Goal: Information Seeking & Learning: Learn about a topic

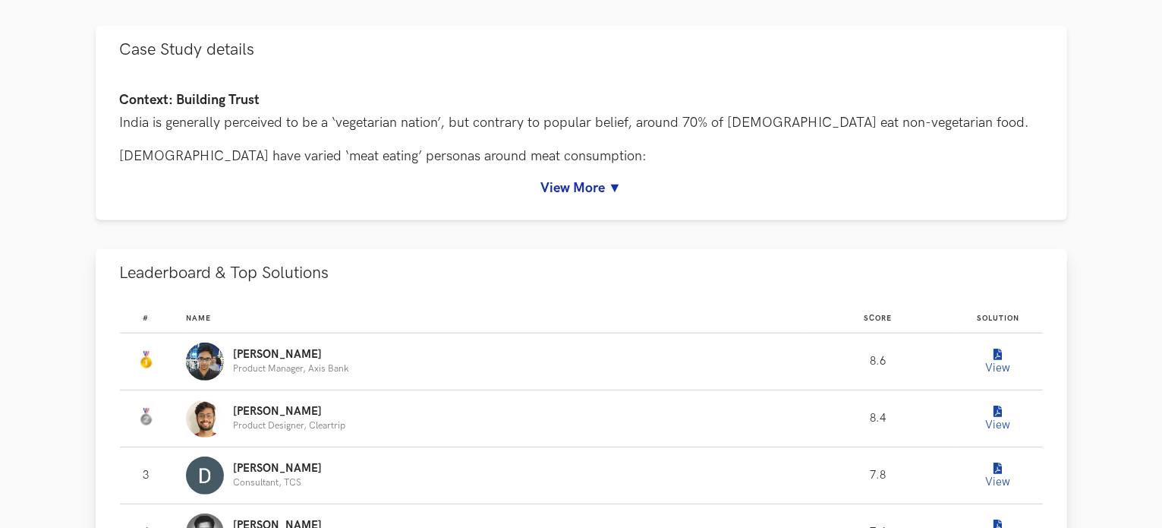
scroll to position [759, 0]
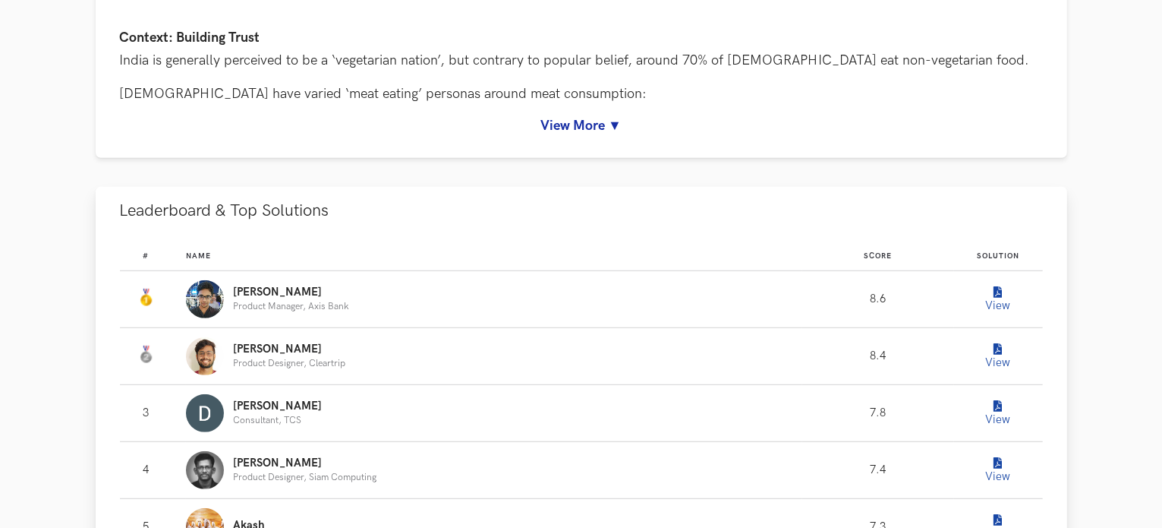
click at [1002, 294] on button "View" at bounding box center [998, 299] width 30 height 30
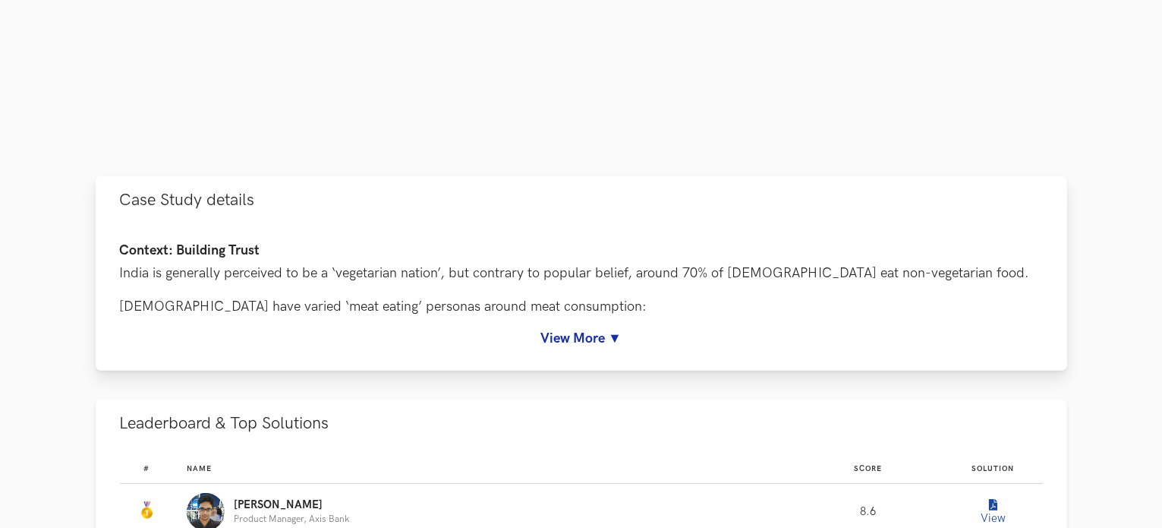
scroll to position [607, 0]
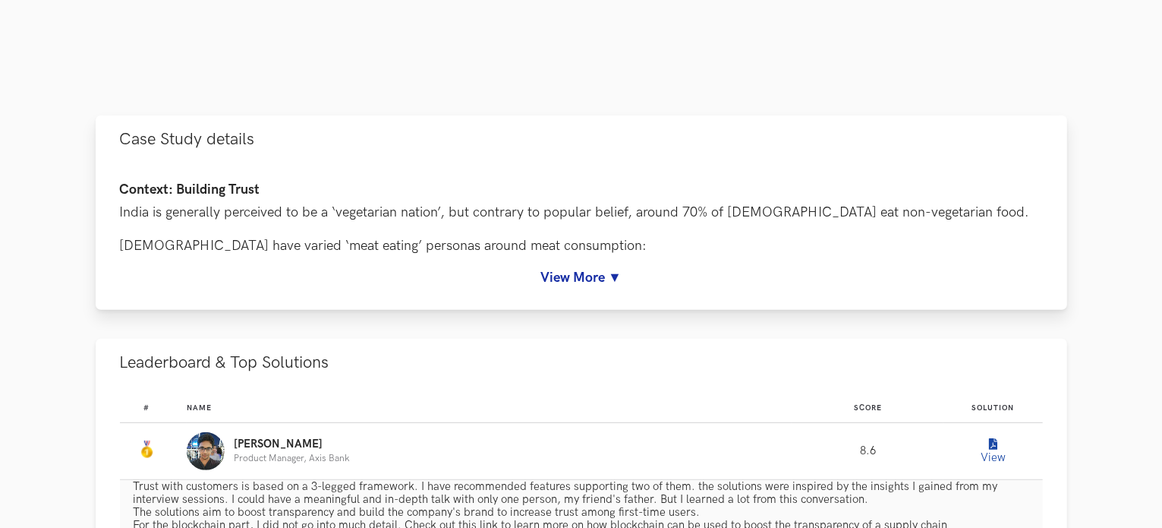
click at [610, 280] on link "View More ▼" at bounding box center [581, 278] width 923 height 16
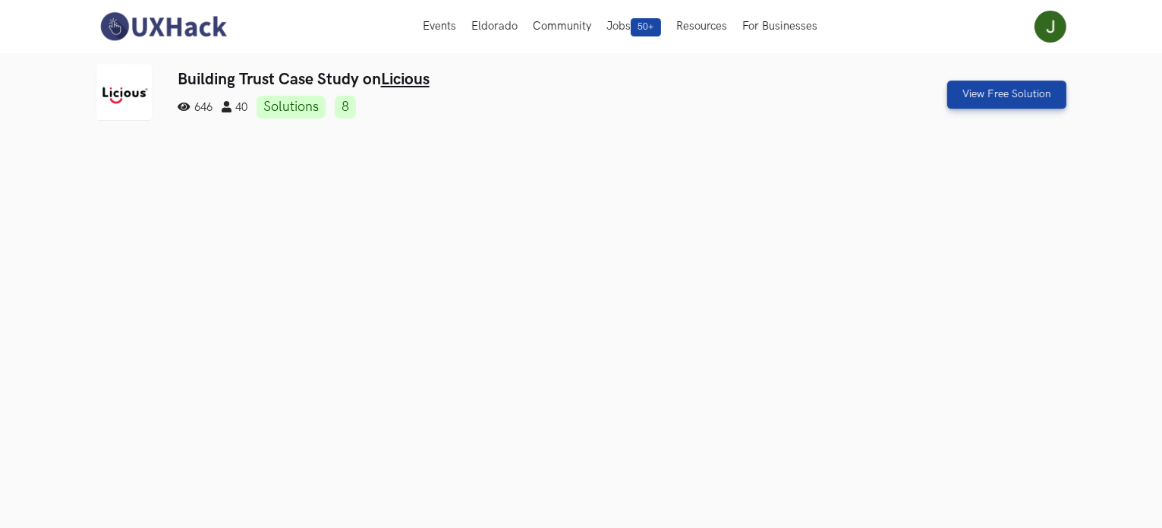
scroll to position [0, 0]
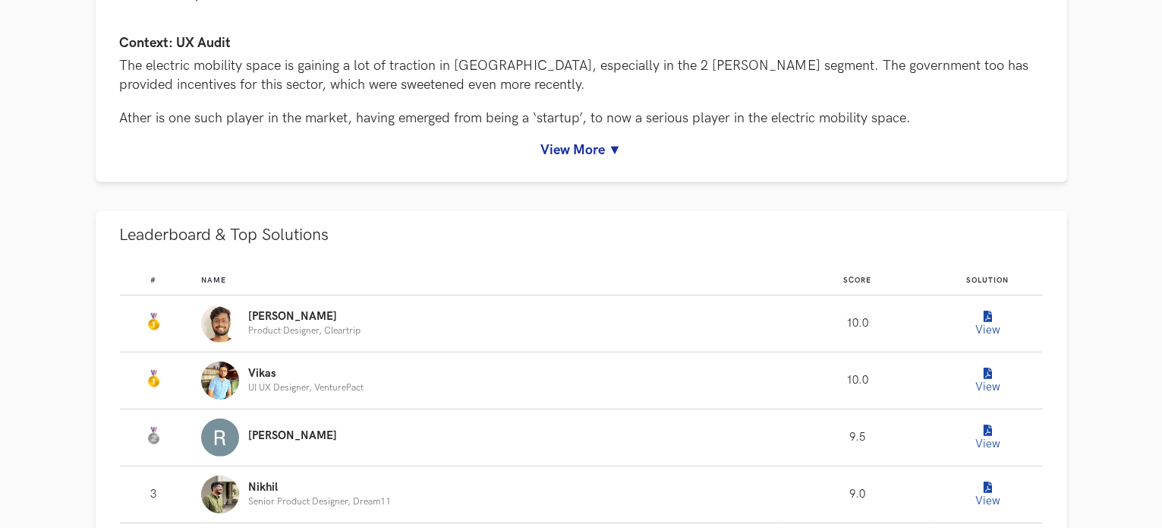
scroll to position [759, 0]
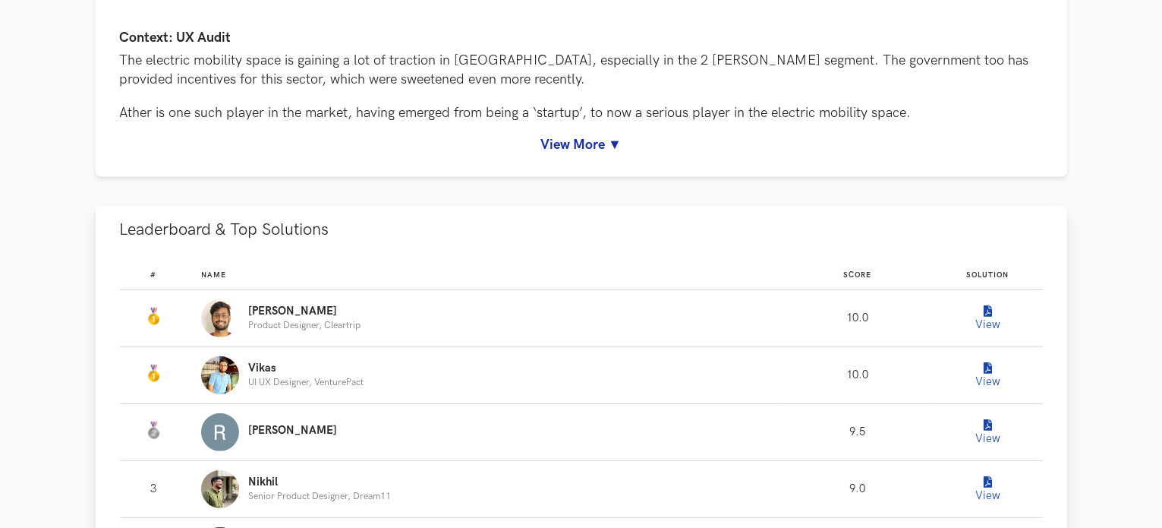
click at [988, 370] on icon "Leaderboard" at bounding box center [988, 368] width 8 height 11
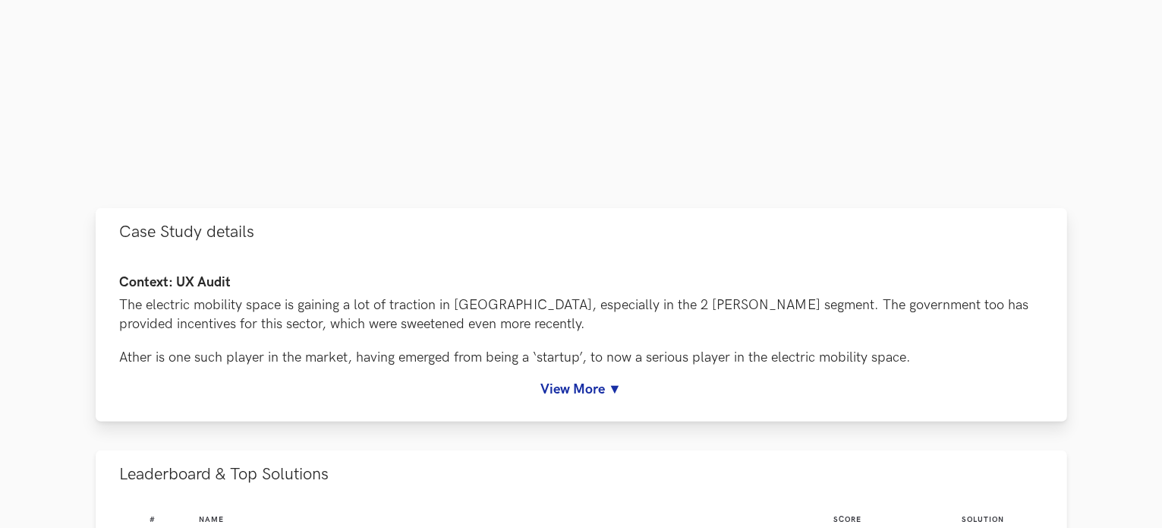
scroll to position [531, 0]
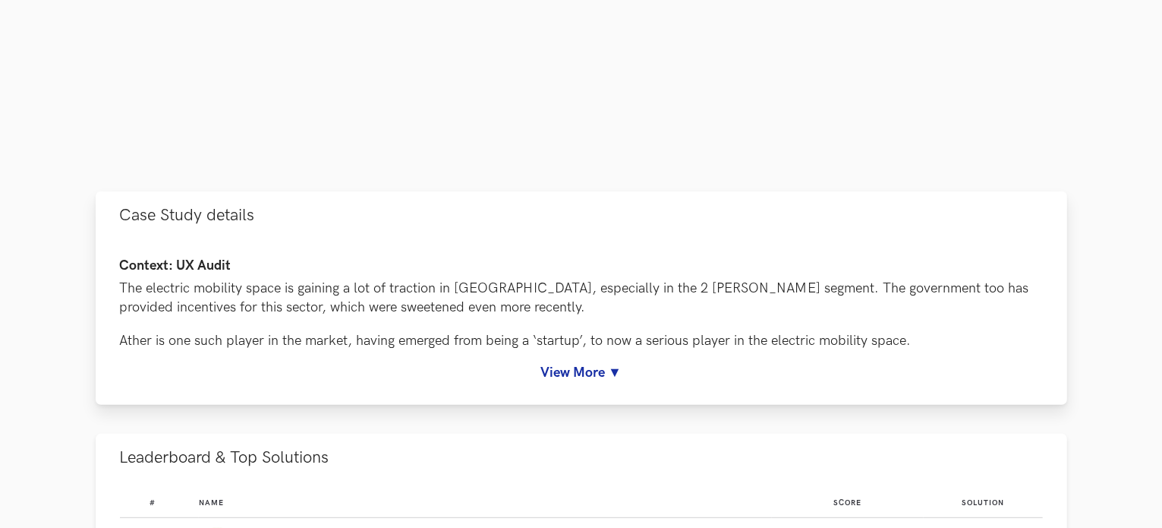
click at [572, 367] on link "View More ▼" at bounding box center [581, 372] width 923 height 16
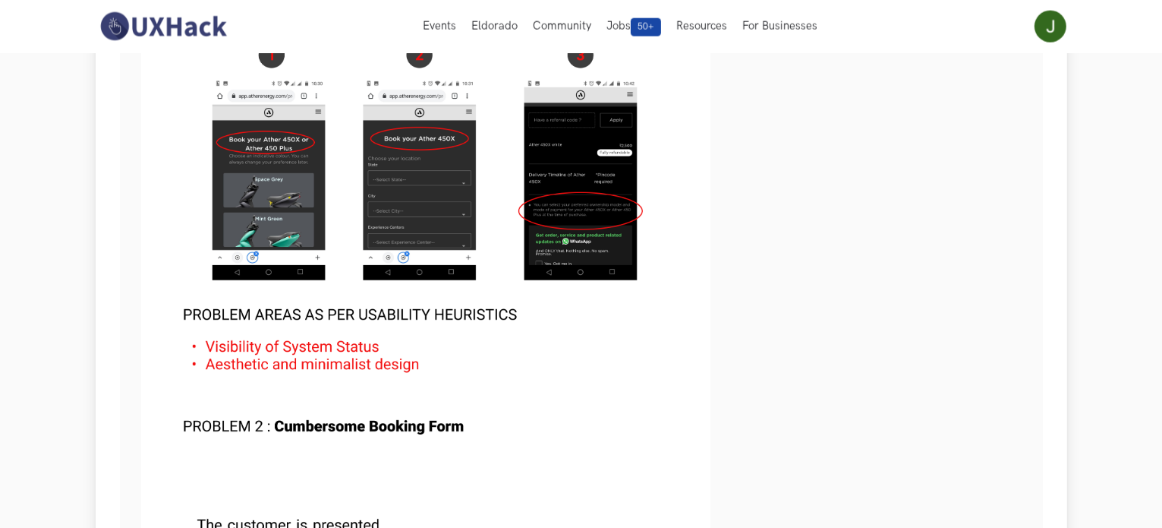
scroll to position [1974, 0]
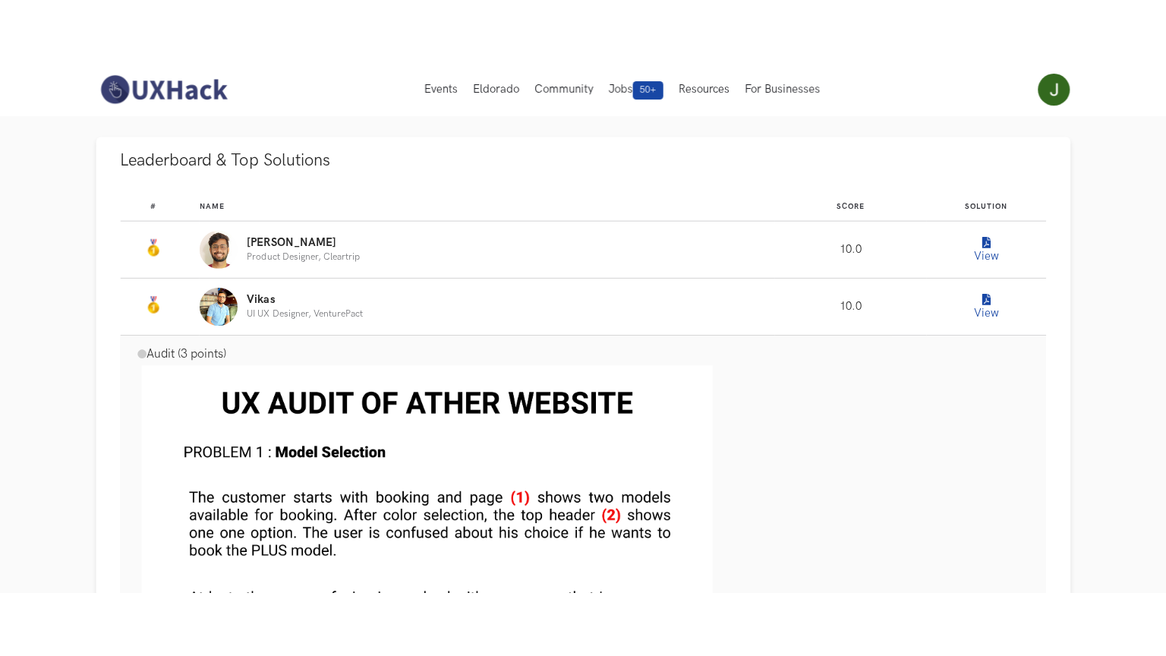
scroll to position [1443, 0]
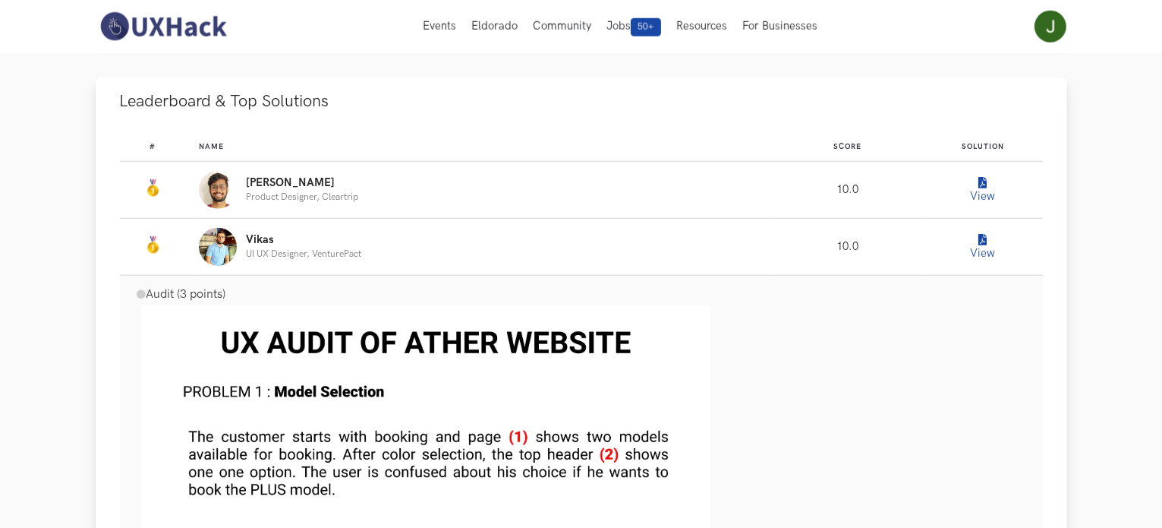
click at [984, 188] on icon "Leaderboard" at bounding box center [983, 183] width 8 height 11
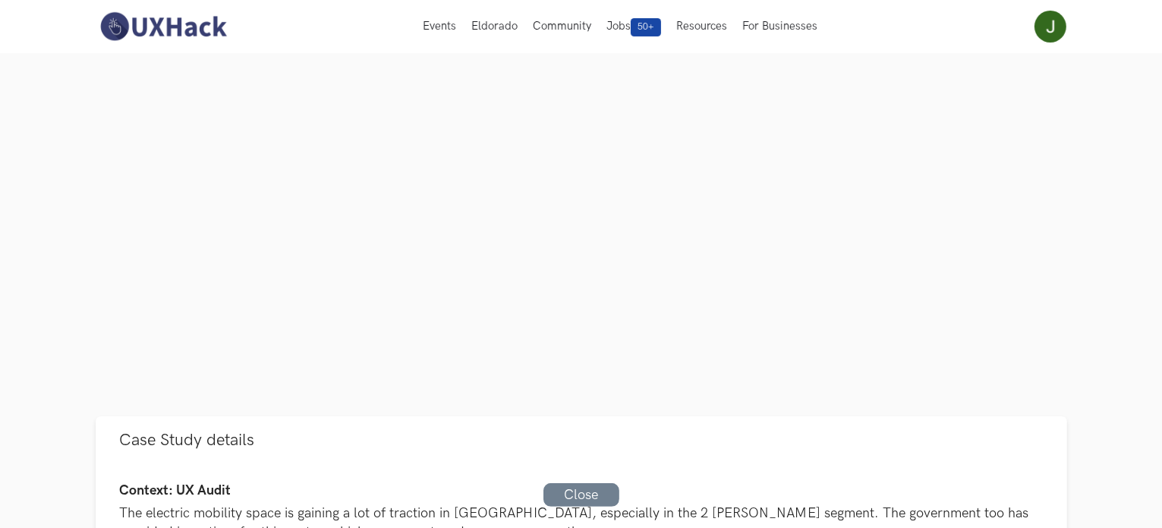
scroll to position [3, 0]
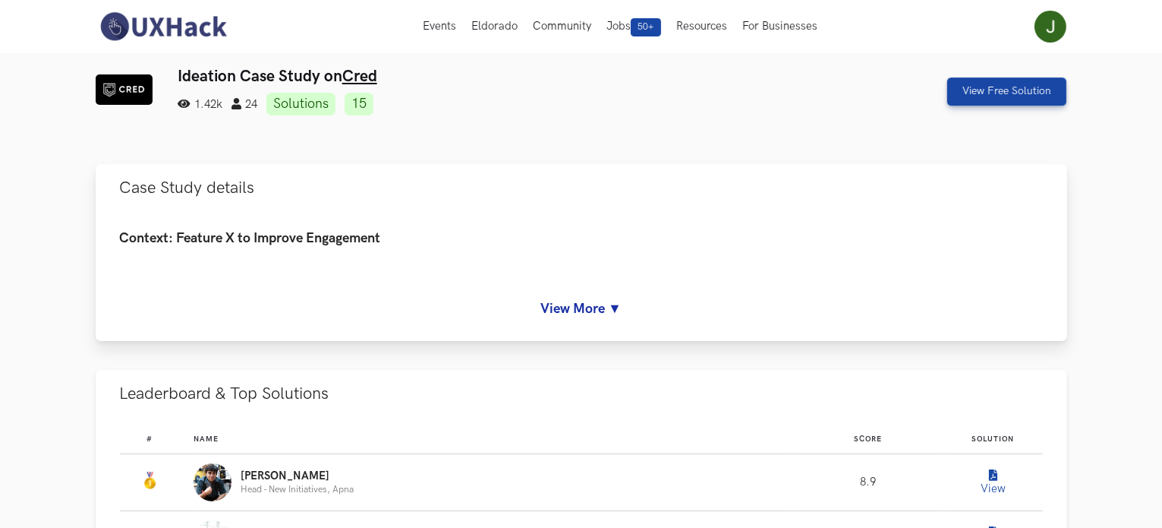
click at [609, 302] on link "View More ▼" at bounding box center [581, 309] width 923 height 16
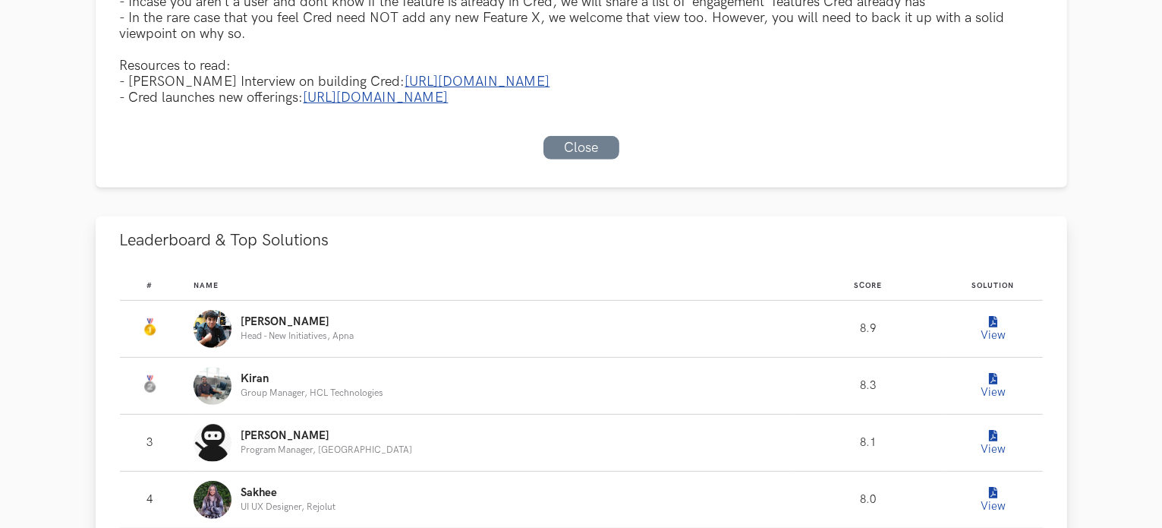
scroll to position [759, 0]
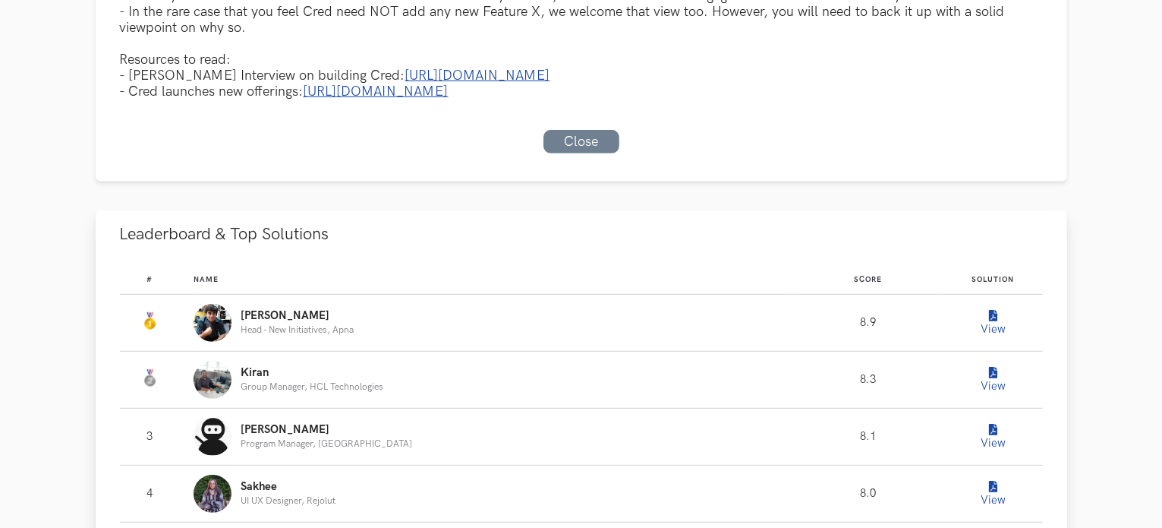
click at [989, 322] on icon "Leaderboard" at bounding box center [993, 316] width 8 height 11
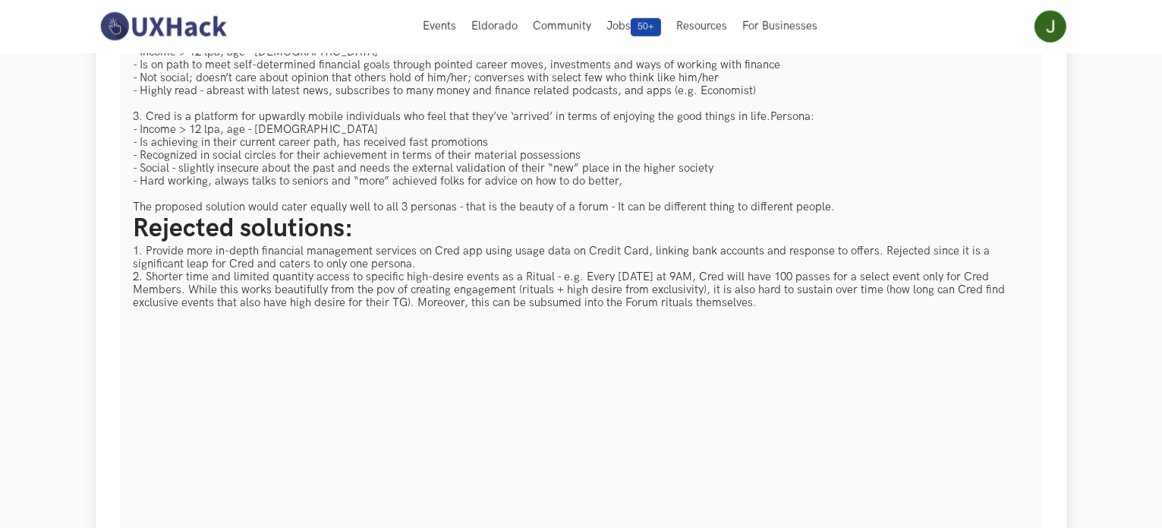
scroll to position [1518, 0]
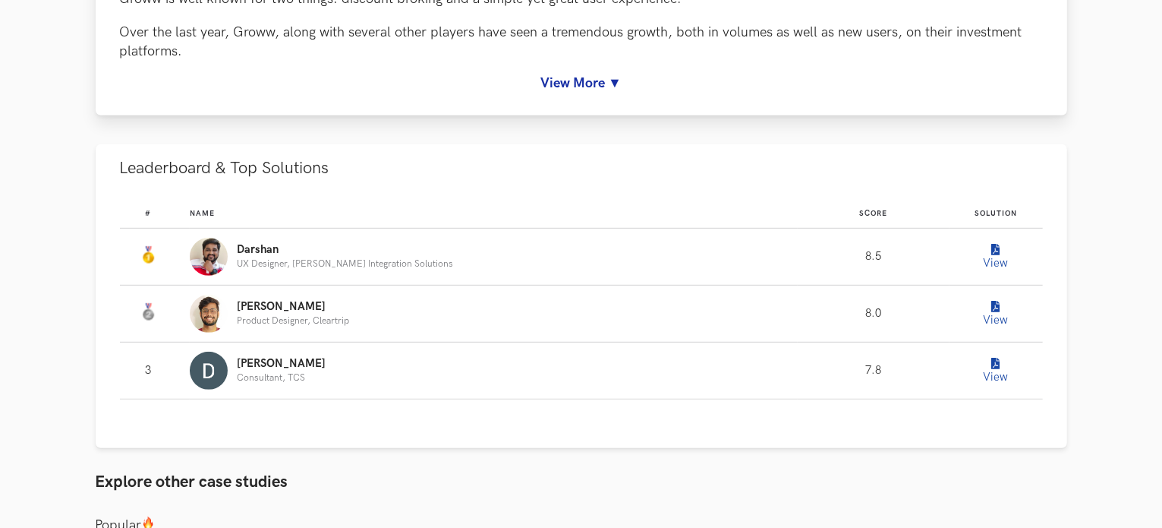
scroll to position [835, 0]
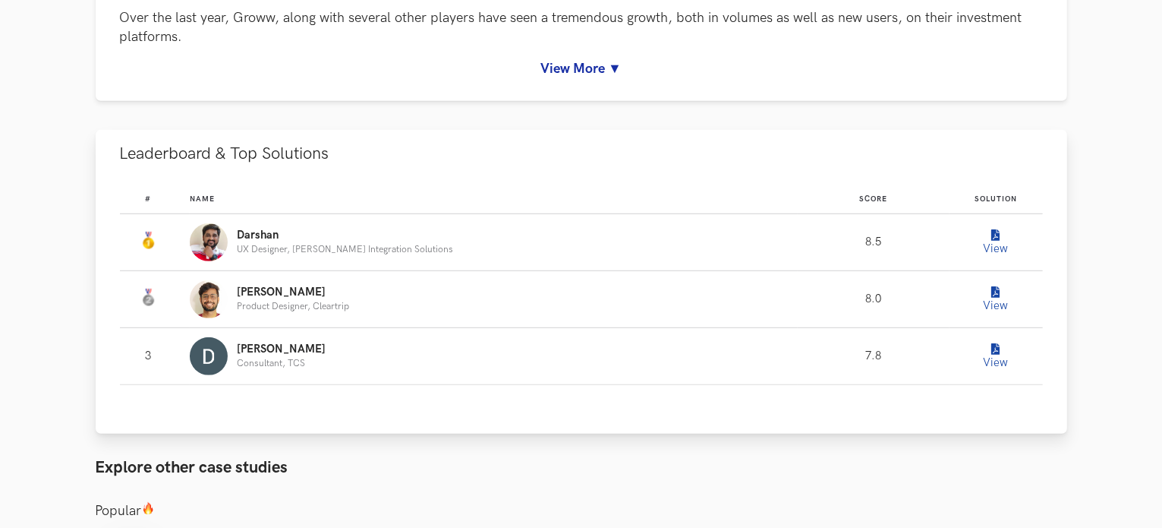
click at [988, 245] on button "View" at bounding box center [996, 242] width 30 height 30
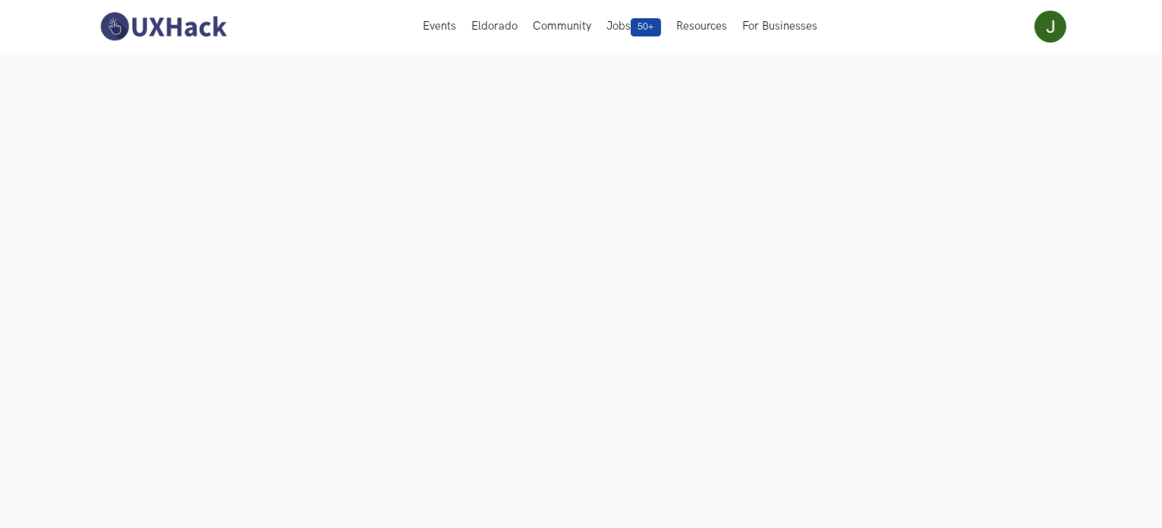
scroll to position [76, 0]
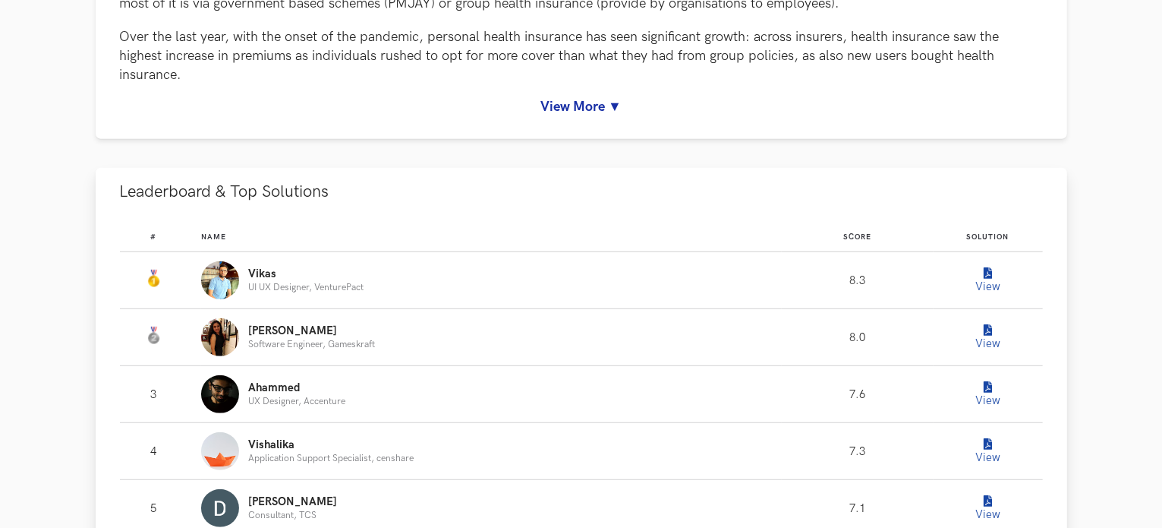
scroll to position [835, 0]
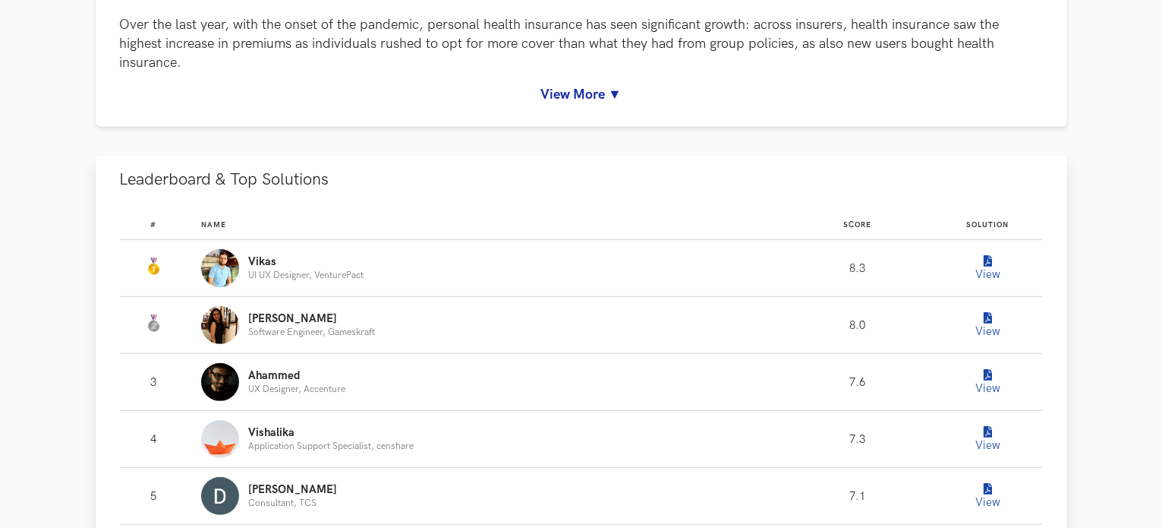
click at [989, 263] on icon "Leaderboard" at bounding box center [988, 261] width 8 height 11
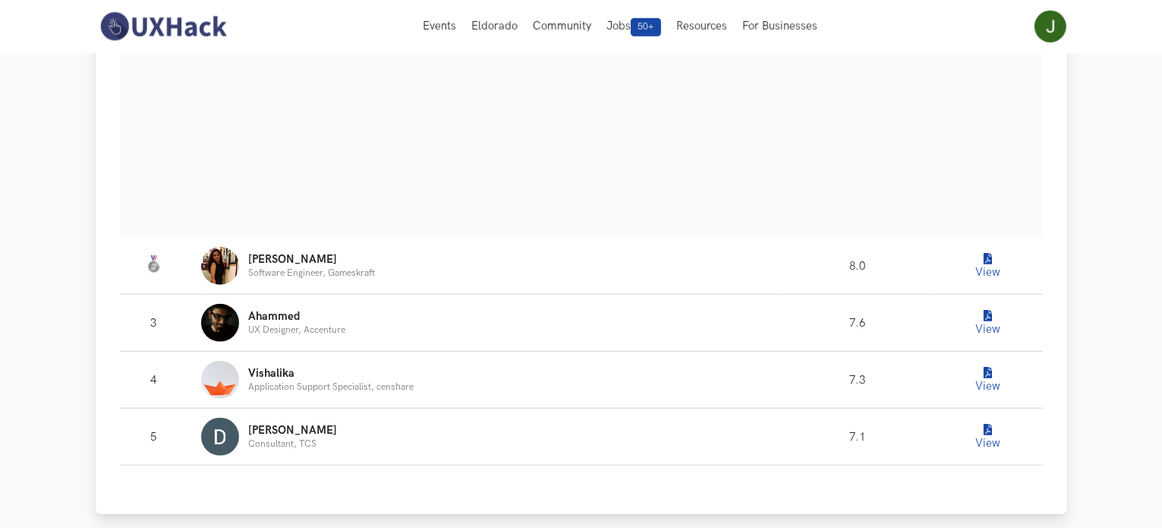
scroll to position [1291, 0]
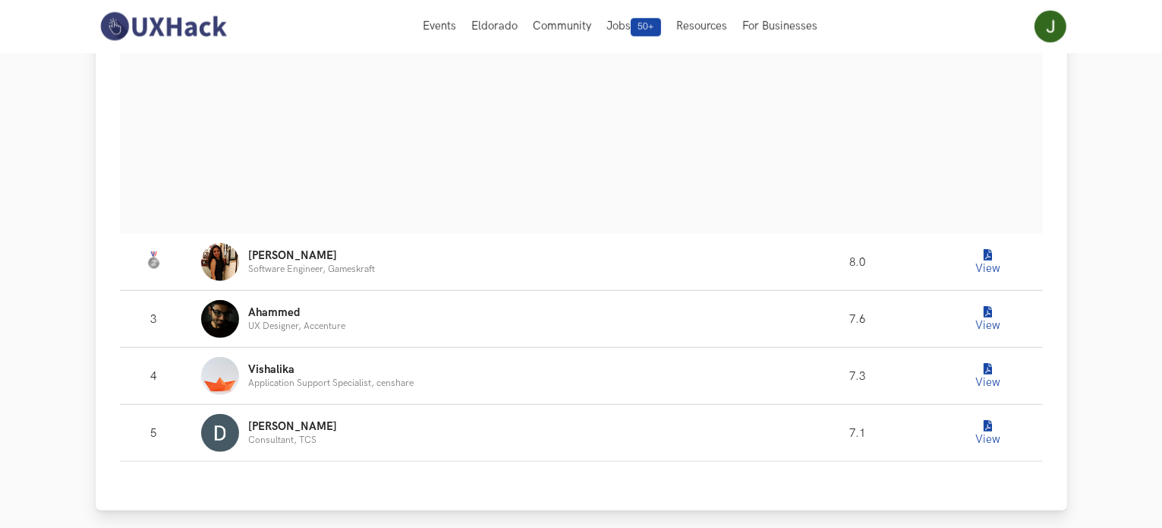
click at [992, 266] on button "View" at bounding box center [988, 262] width 30 height 30
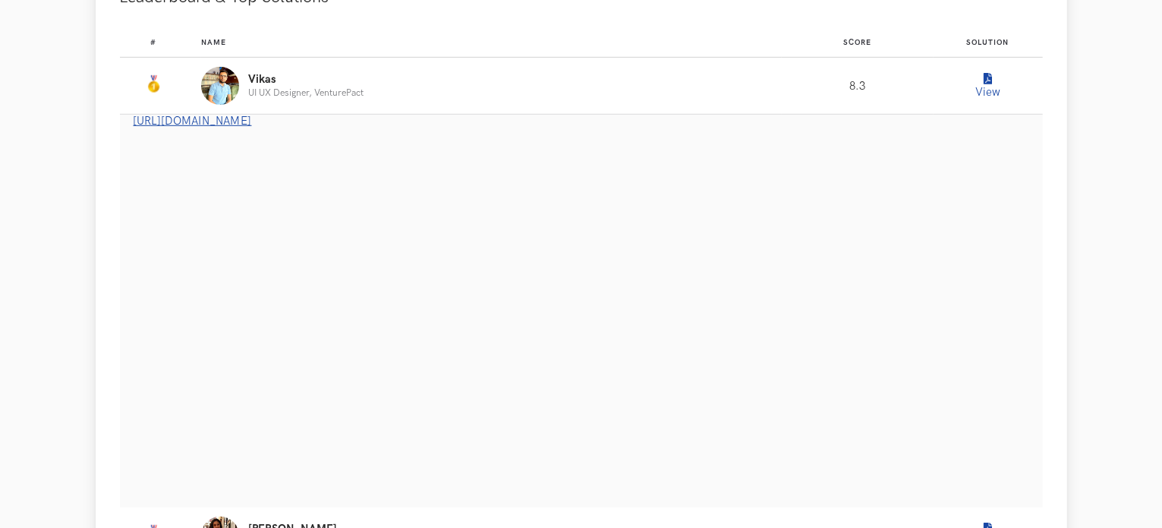
scroll to position [987, 0]
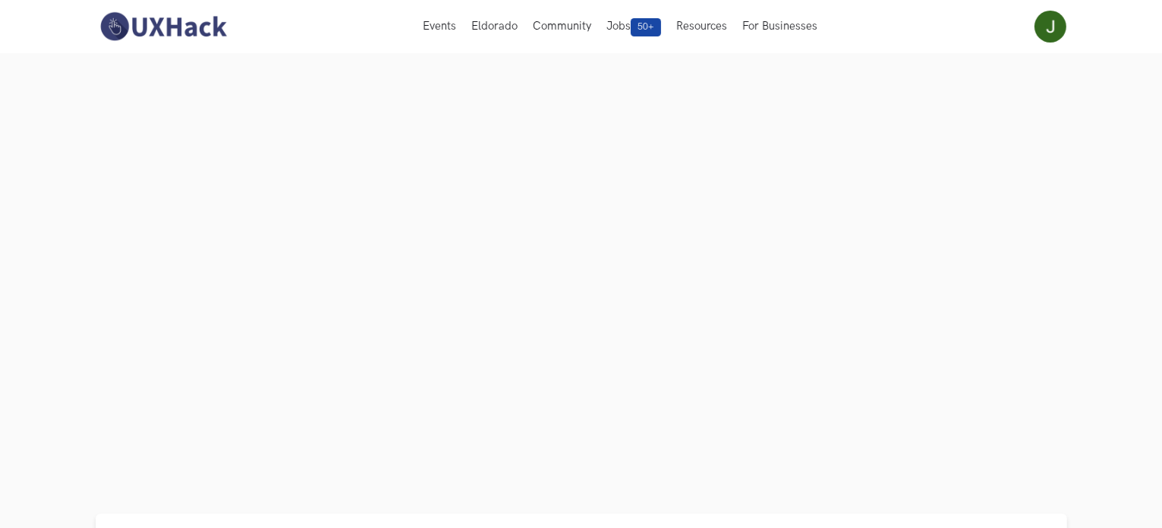
scroll to position [152, 0]
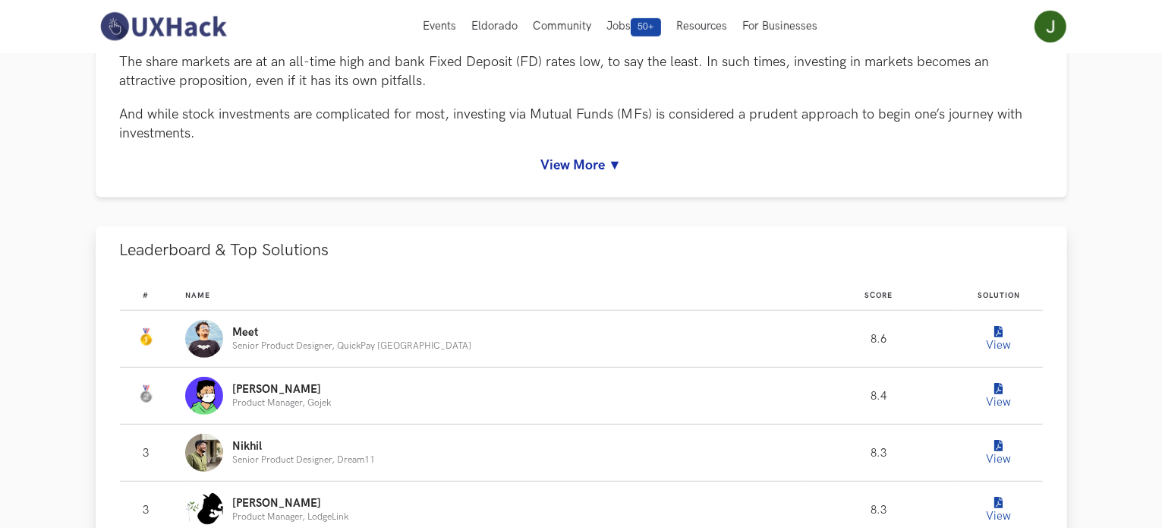
scroll to position [759, 0]
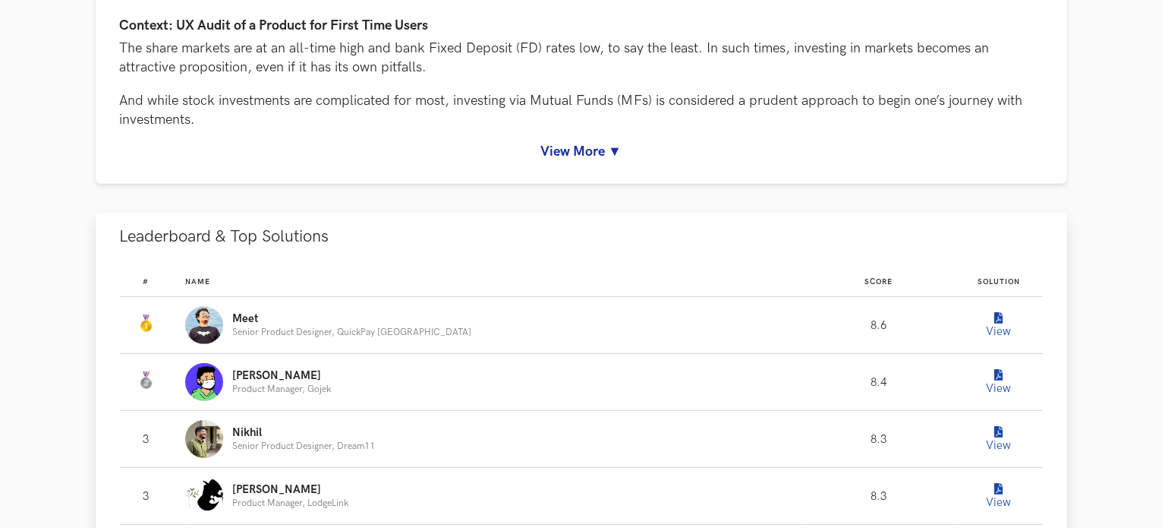
click at [995, 316] on icon "Leaderboard" at bounding box center [999, 318] width 8 height 11
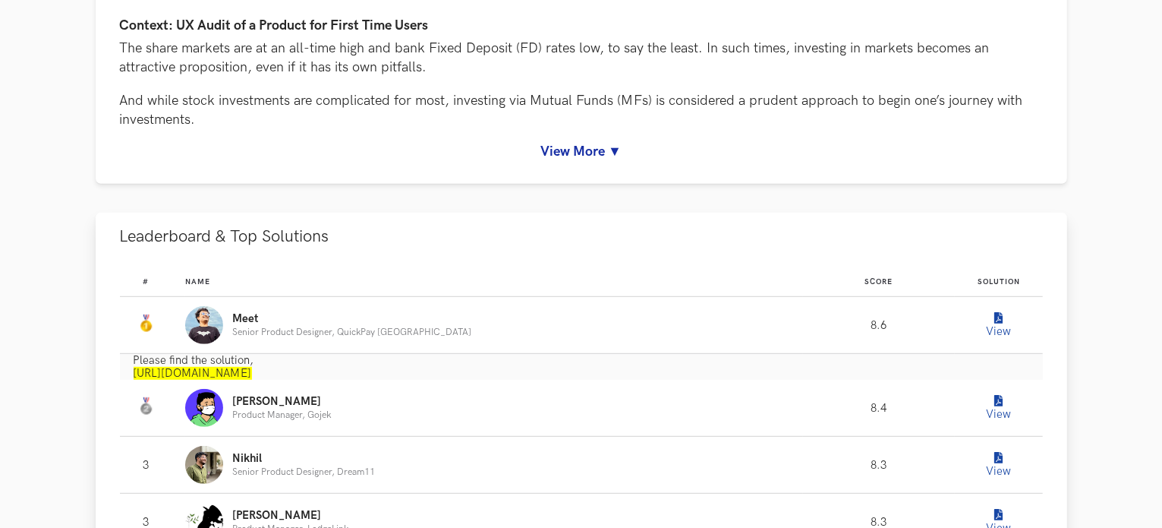
drag, startPoint x: 609, startPoint y: 370, endPoint x: 131, endPoint y: 379, distance: 478.4
click at [131, 379] on div "Please find the solution, [URL][DOMAIN_NAME]" at bounding box center [581, 367] width 923 height 26
copy font "[URL][DOMAIN_NAME]"
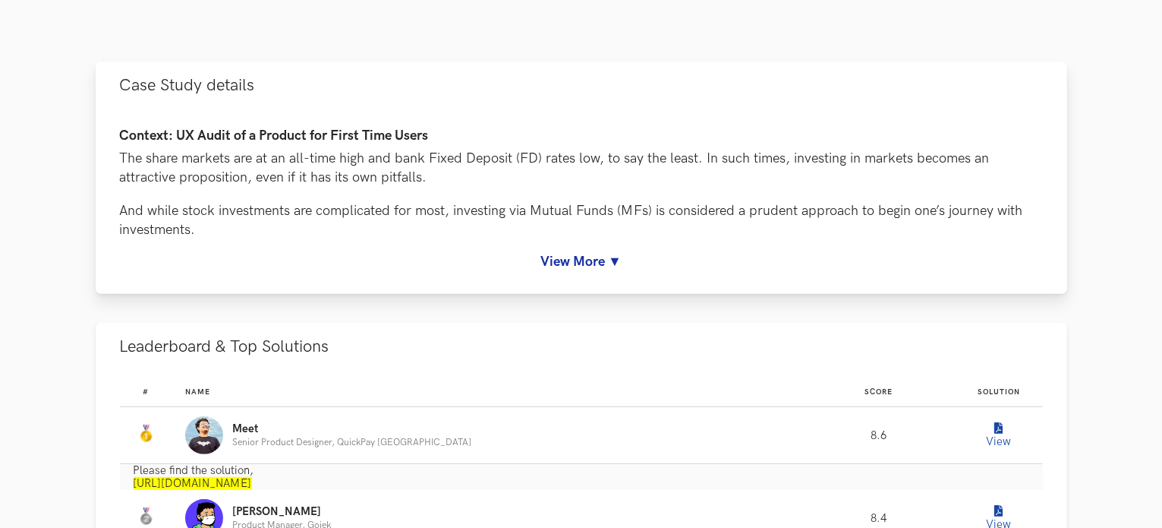
scroll to position [683, 0]
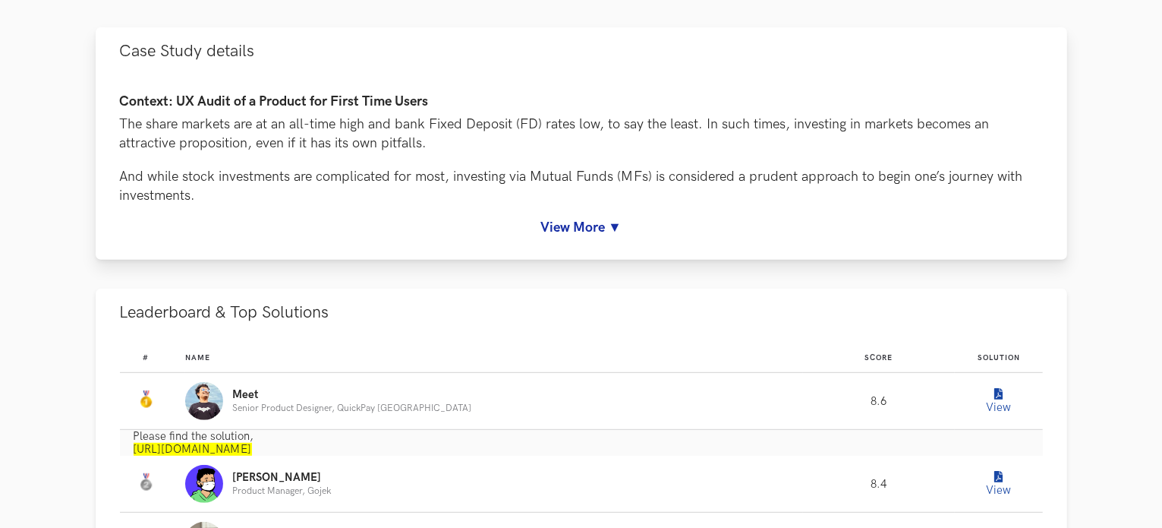
click at [607, 223] on link "View More ▼" at bounding box center [581, 227] width 923 height 16
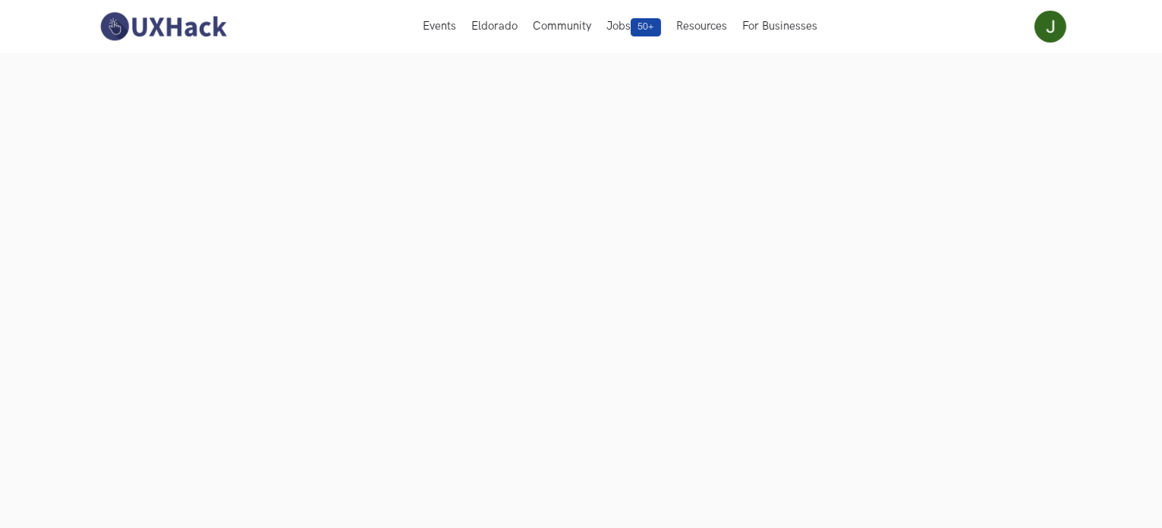
scroll to position [76, 0]
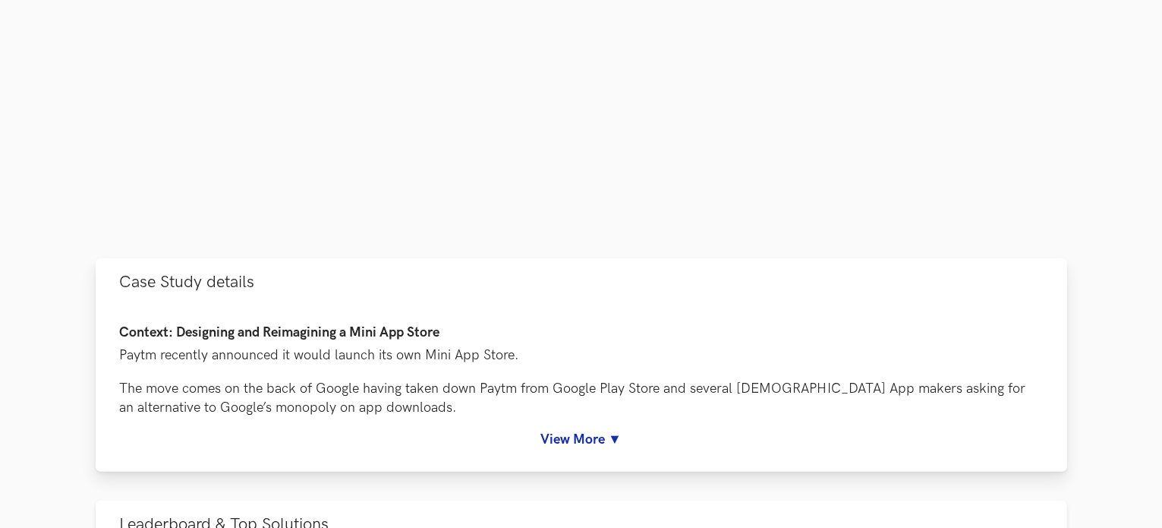
scroll to position [456, 0]
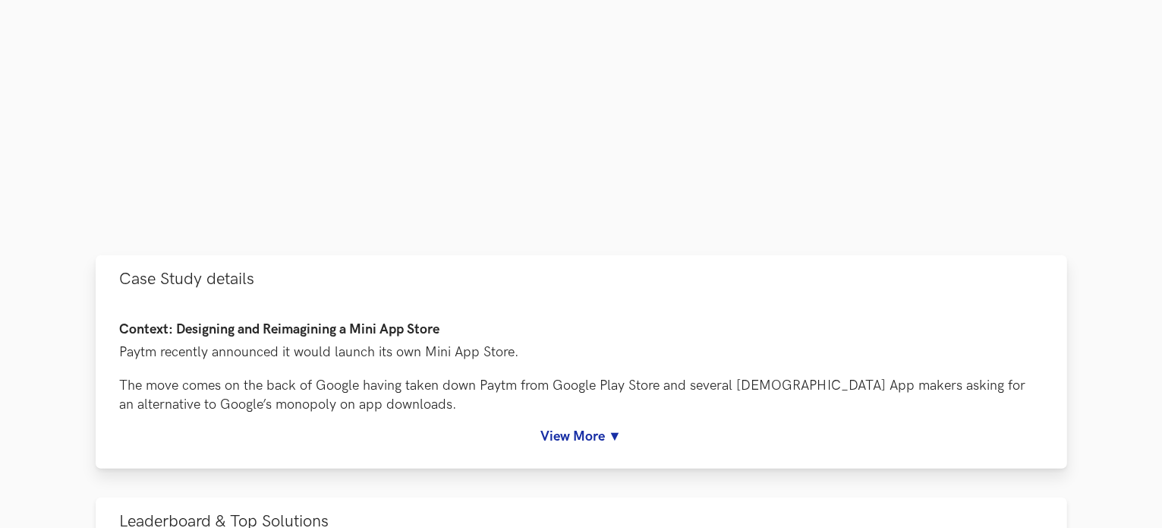
click at [600, 438] on link "View More ▼" at bounding box center [581, 436] width 923 height 16
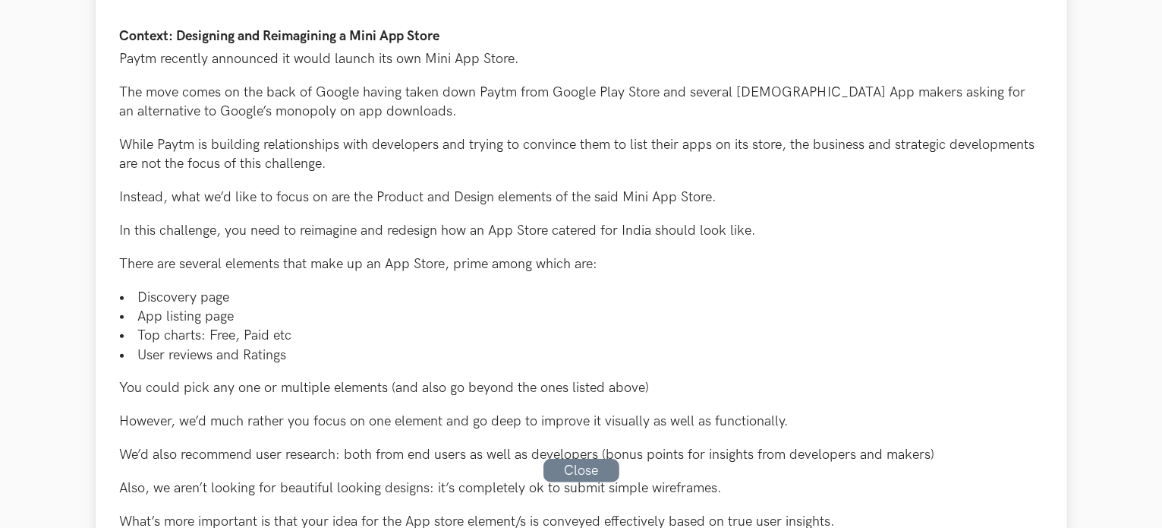
scroll to position [759, 0]
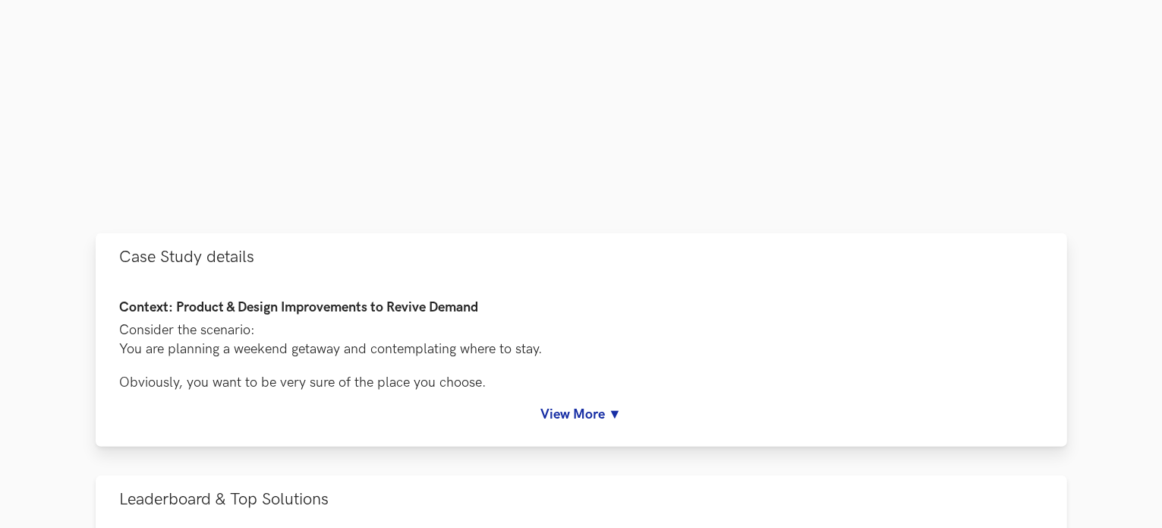
scroll to position [531, 0]
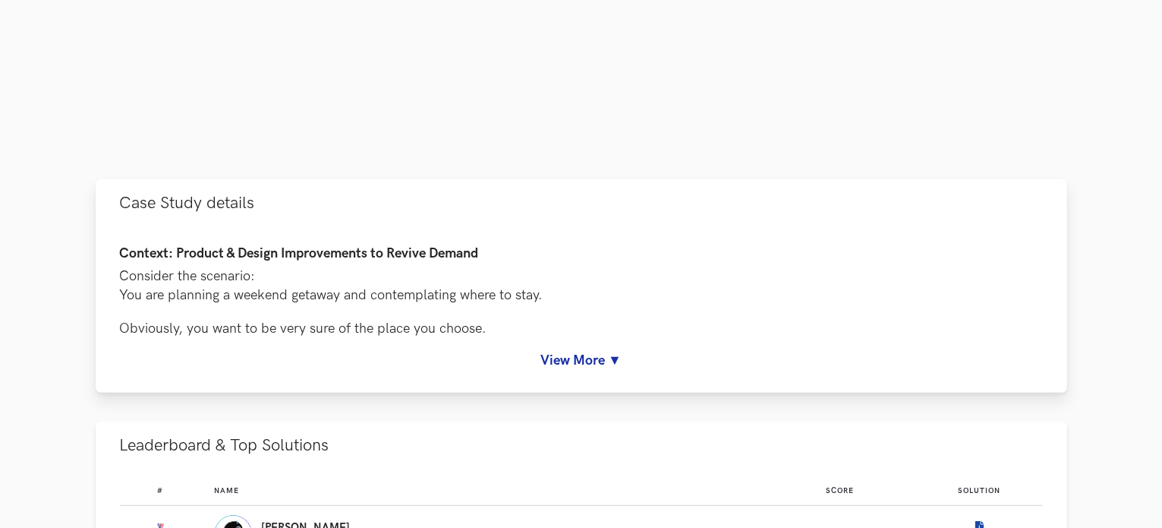
click at [589, 362] on link "View More ▼" at bounding box center [581, 360] width 923 height 16
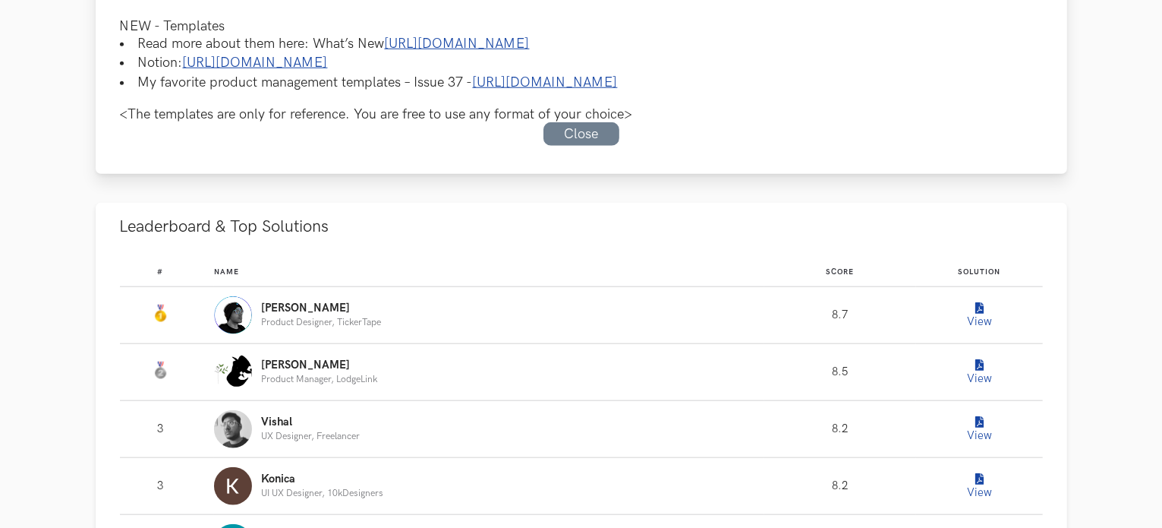
scroll to position [1518, 0]
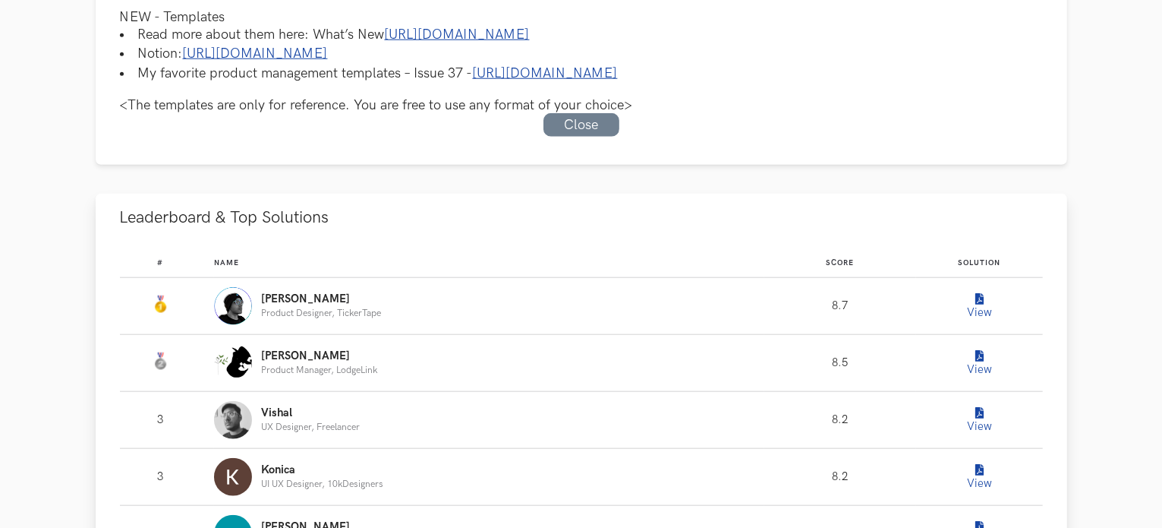
click at [980, 321] on button "View" at bounding box center [979, 306] width 30 height 30
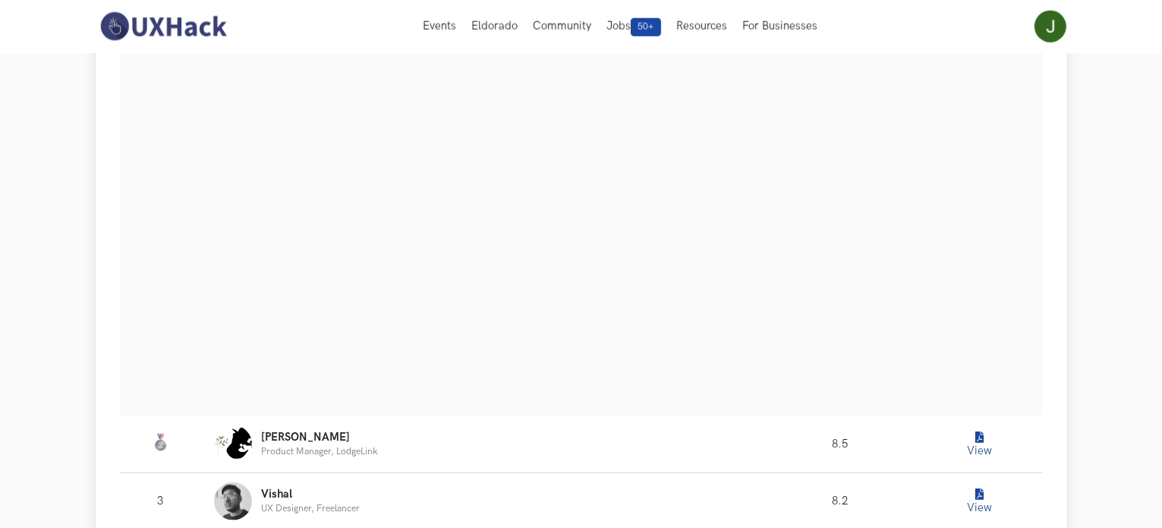
scroll to position [1746, 0]
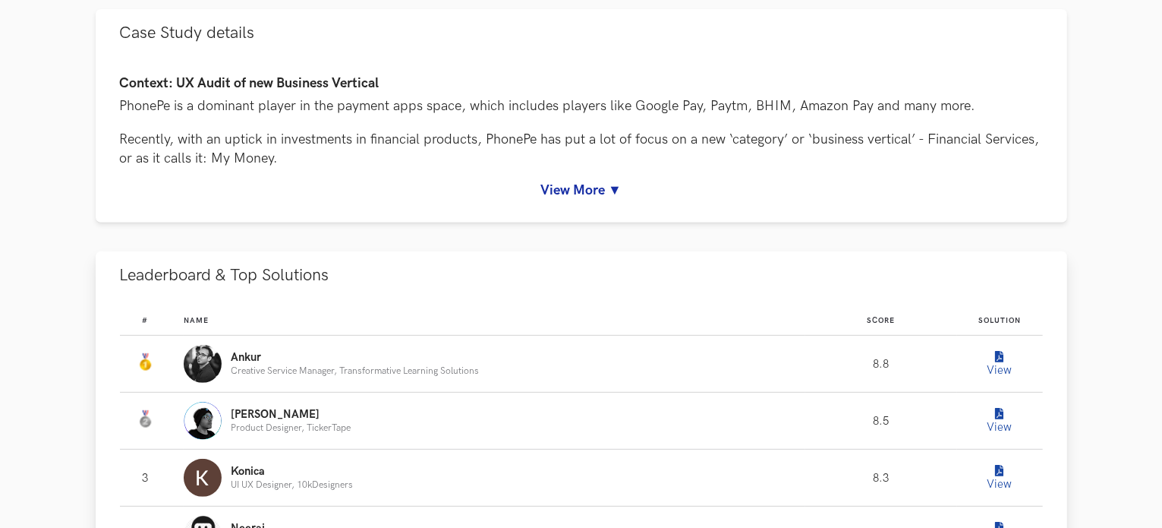
scroll to position [911, 0]
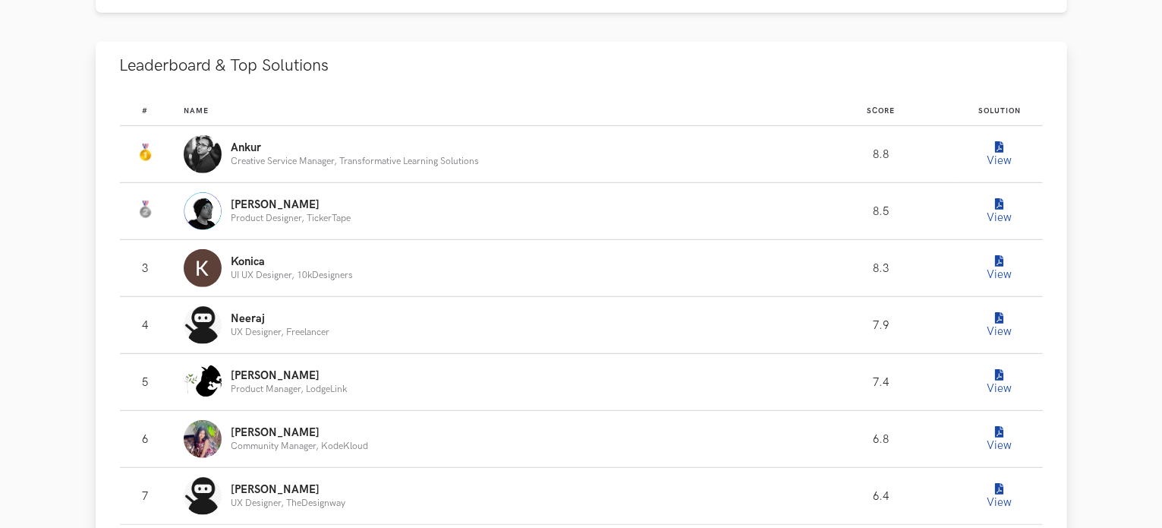
click at [996, 158] on button "View" at bounding box center [1000, 154] width 30 height 30
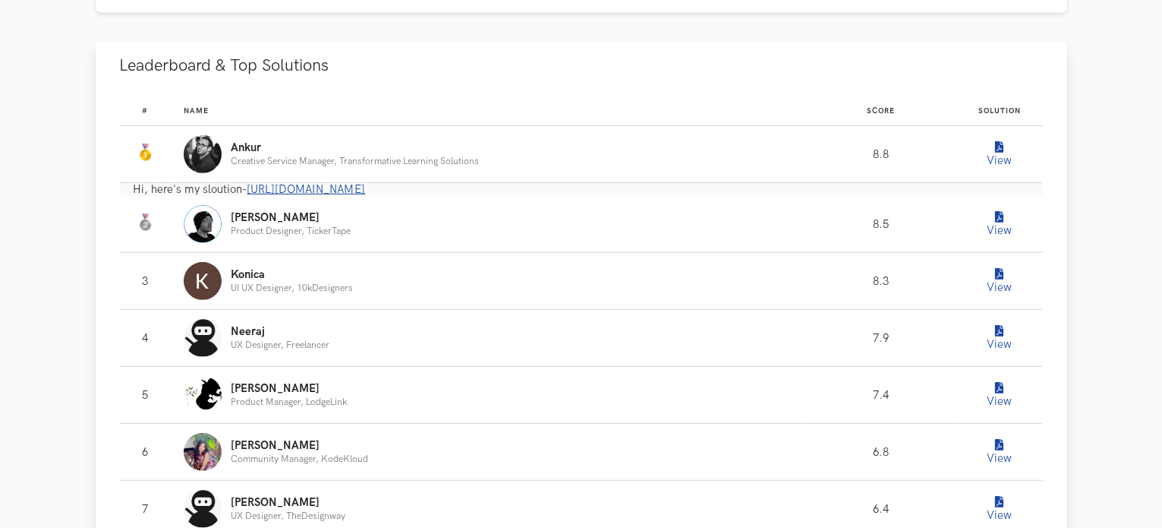
click at [366, 191] on span "[URL][DOMAIN_NAME]" at bounding box center [307, 189] width 118 height 13
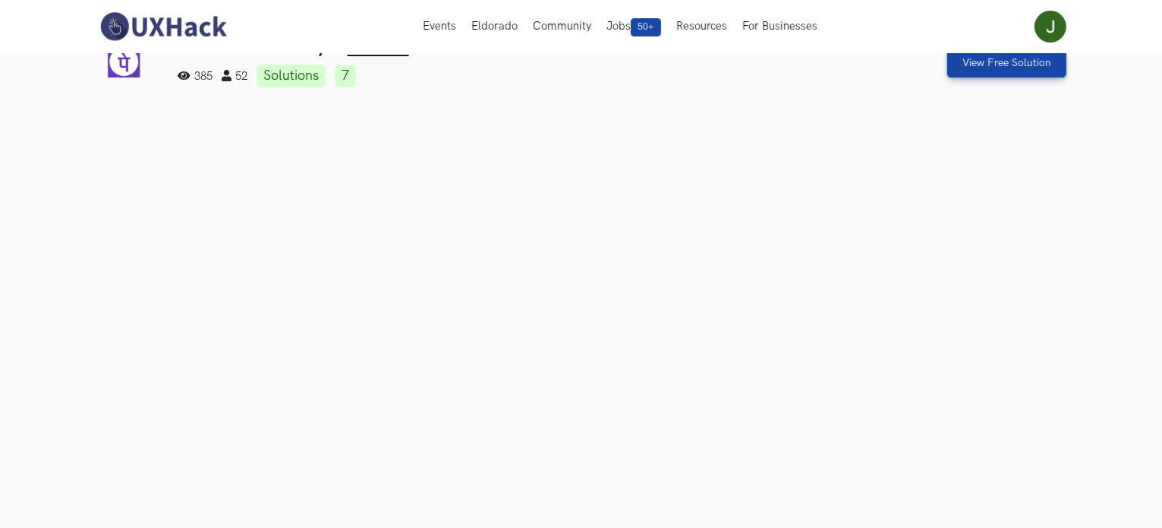
scroll to position [0, 0]
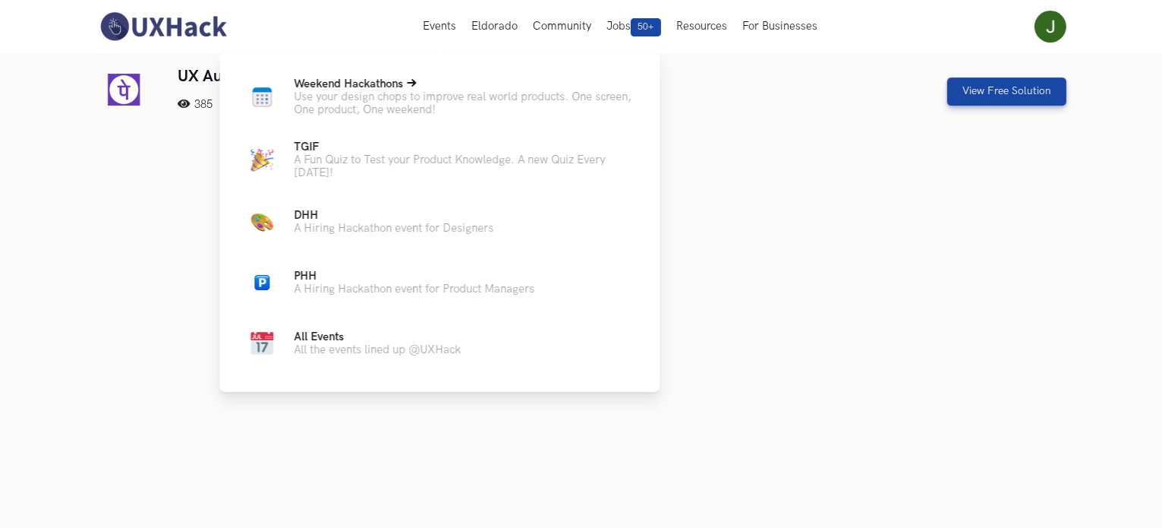
click at [428, 90] on p "Weekend Hackathons Live" at bounding box center [465, 83] width 342 height 13
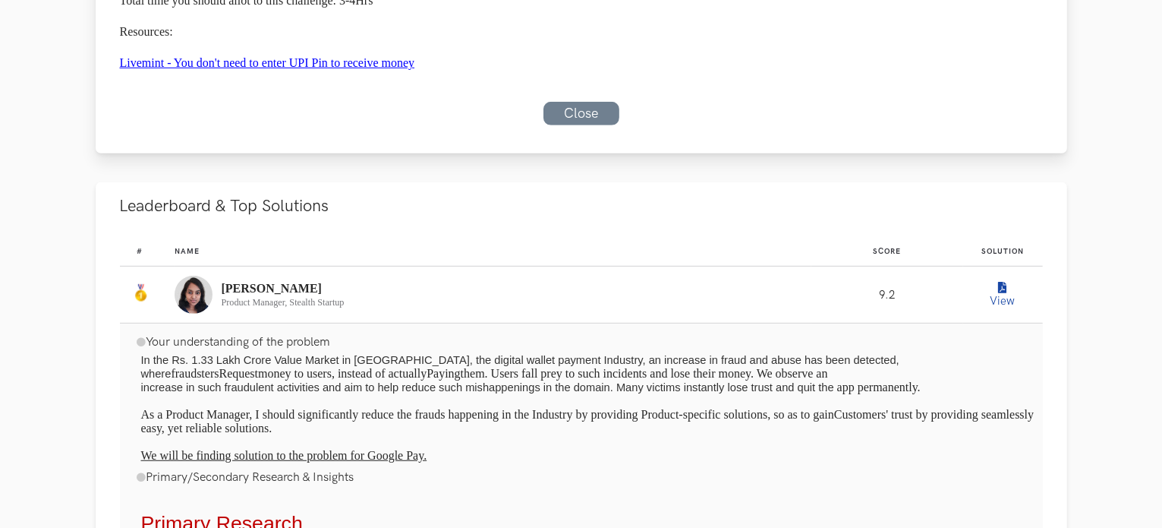
scroll to position [911, 0]
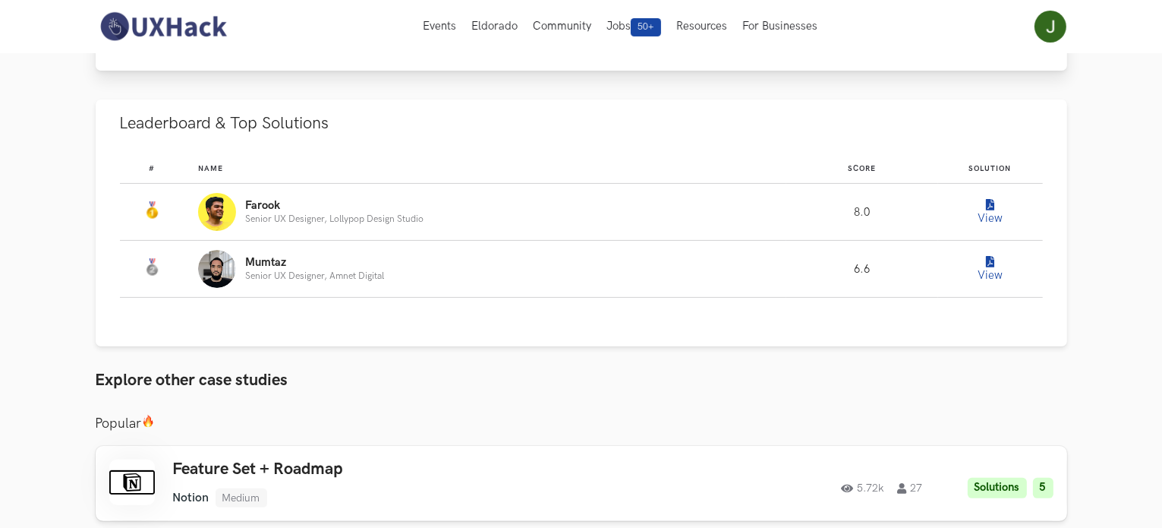
scroll to position [228, 0]
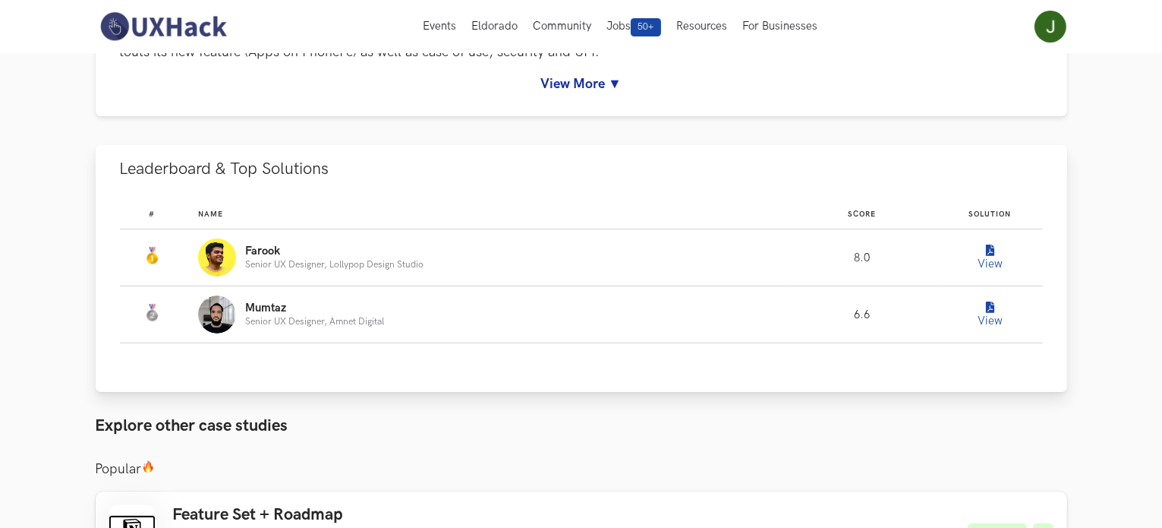
click at [982, 258] on button "View" at bounding box center [991, 257] width 30 height 30
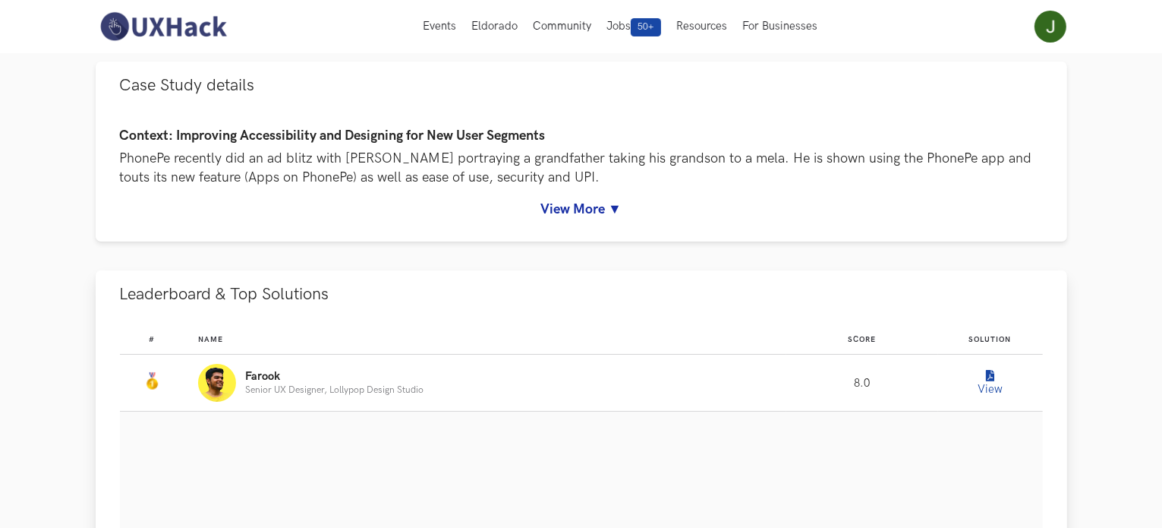
scroll to position [0, 0]
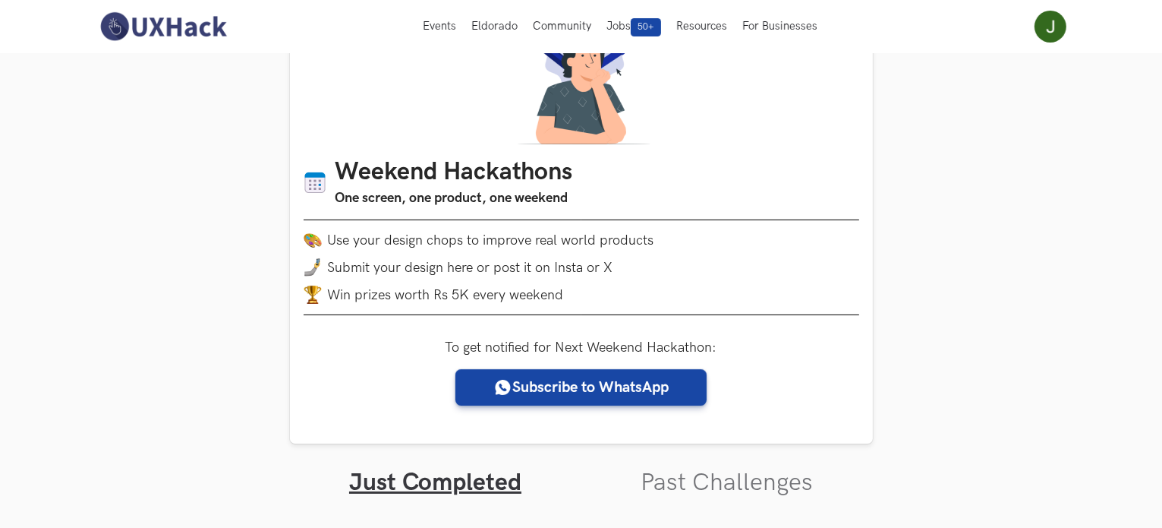
scroll to position [76, 0]
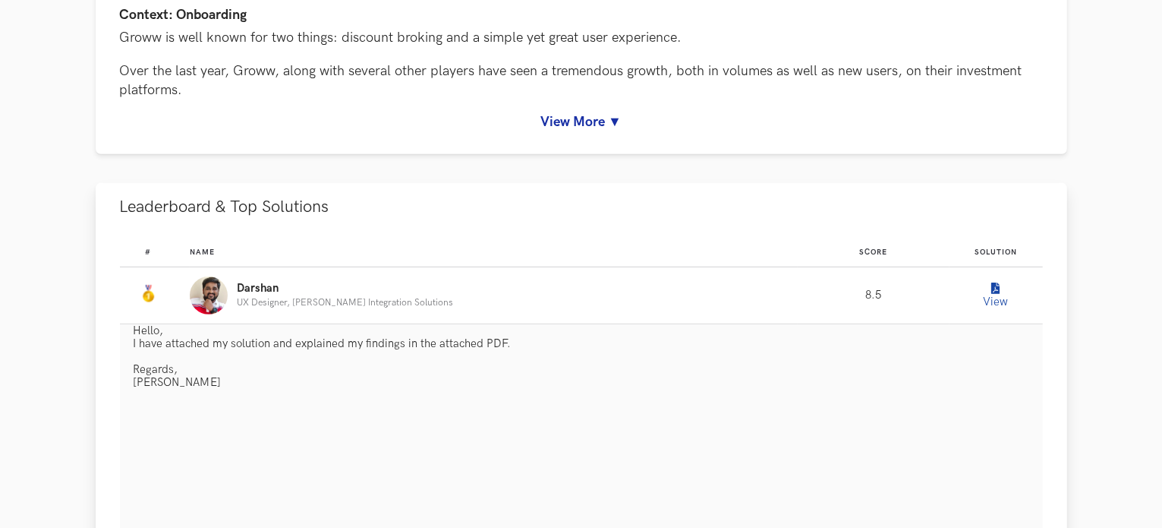
scroll to position [911, 0]
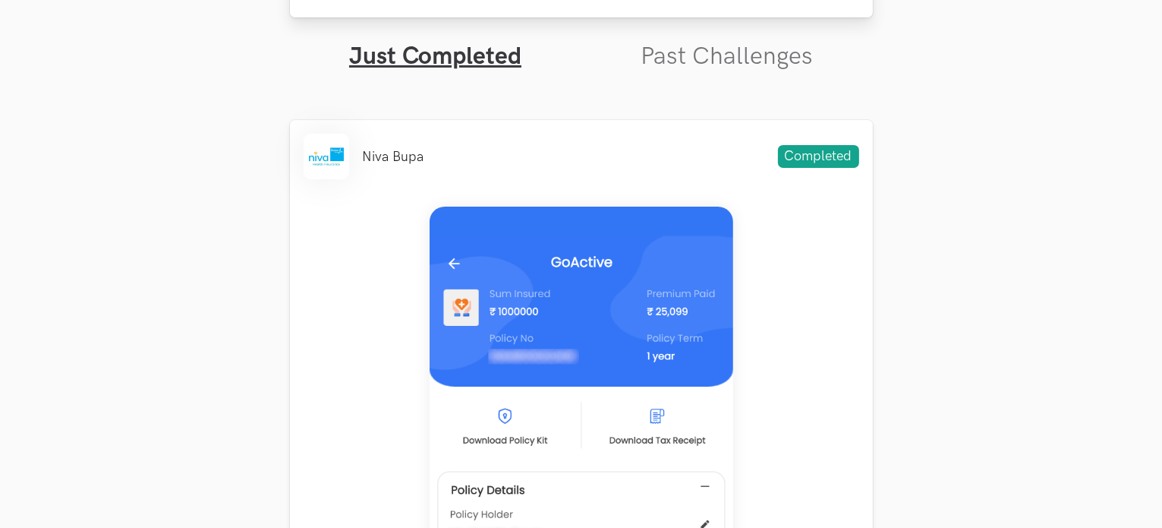
scroll to position [531, 0]
